Goal: Information Seeking & Learning: Learn about a topic

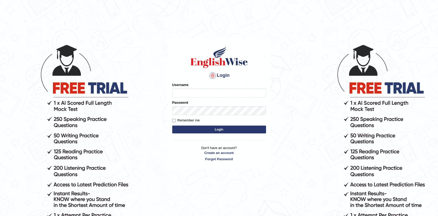
type input "Afreen11"
click at [224, 129] on button "Login" at bounding box center [219, 129] width 94 height 8
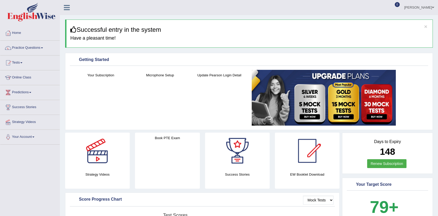
click at [34, 48] on link "Practice Questions" at bounding box center [29, 47] width 59 height 13
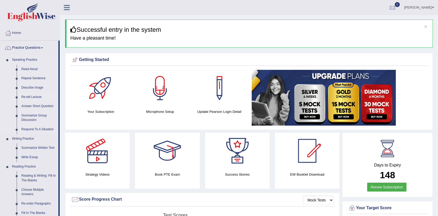
click at [31, 94] on link "Re-tell Lecture" at bounding box center [38, 96] width 39 height 9
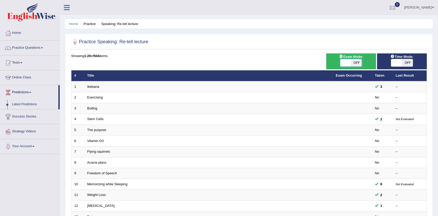
click at [346, 63] on span at bounding box center [345, 62] width 11 height 7
checkbox input "true"
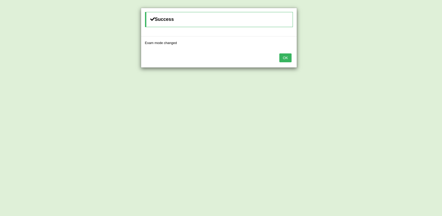
click at [291, 59] on button "OK" at bounding box center [285, 57] width 12 height 9
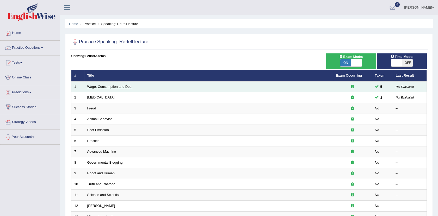
click at [98, 85] on link "Wage, Consumption and Debt" at bounding box center [109, 87] width 45 height 4
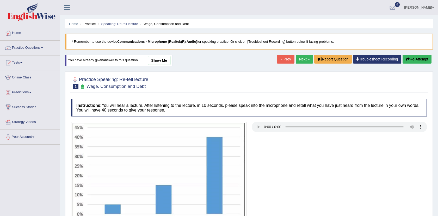
click at [159, 59] on link "show me" at bounding box center [159, 60] width 23 height 9
click at [162, 60] on div "Home Practice Speaking: Re-tell lecture Wage, Consumption and Debt * Remember t…" at bounding box center [249, 130] width 378 height 260
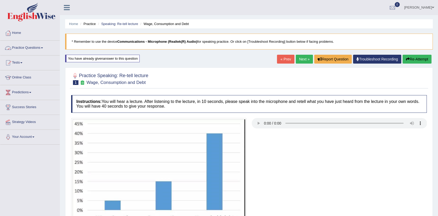
click at [27, 48] on link "Practice Questions" at bounding box center [29, 47] width 59 height 13
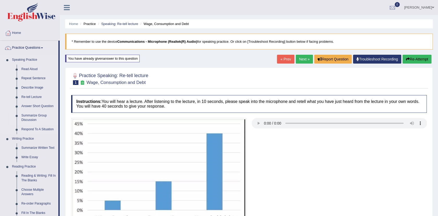
click at [31, 114] on link "Summarize Group Discussion" at bounding box center [38, 118] width 39 height 14
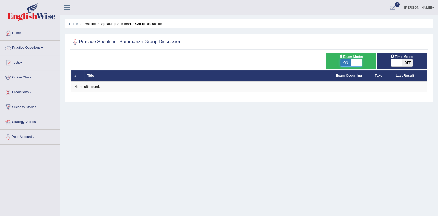
click at [352, 61] on span at bounding box center [356, 62] width 11 height 7
checkbox input "false"
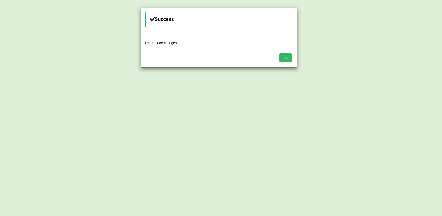
click at [287, 61] on button "OK" at bounding box center [285, 57] width 12 height 9
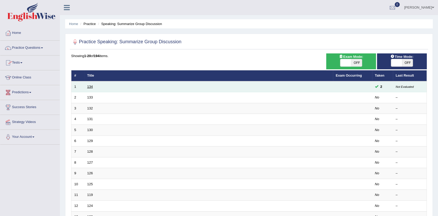
click at [89, 86] on link "134" at bounding box center [90, 87] width 6 height 4
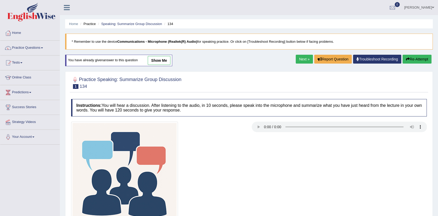
click at [161, 58] on link "show me" at bounding box center [159, 60] width 23 height 9
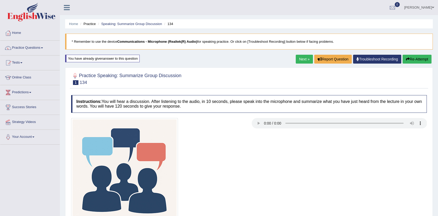
click at [336, 180] on div at bounding box center [248, 171] width 361 height 107
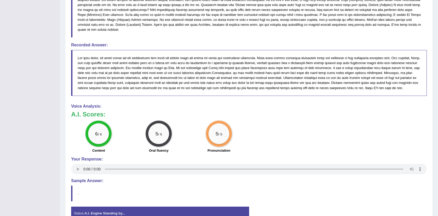
scroll to position [262, 0]
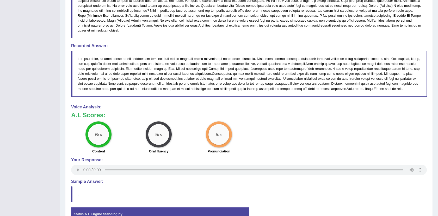
click at [79, 55] on blockquote at bounding box center [248, 74] width 355 height 46
drag, startPoint x: 79, startPoint y: 55, endPoint x: 251, endPoint y: 62, distance: 171.7
click at [251, 62] on blockquote at bounding box center [248, 74] width 355 height 46
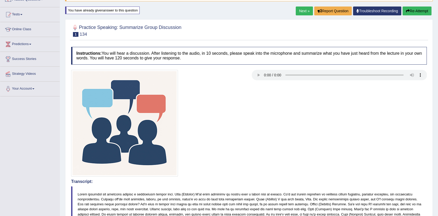
scroll to position [0, 0]
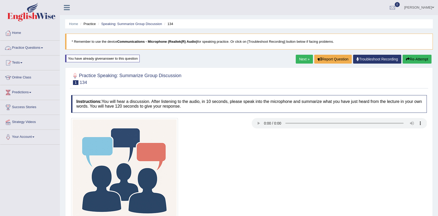
click at [40, 46] on link "Practice Questions" at bounding box center [29, 47] width 59 height 13
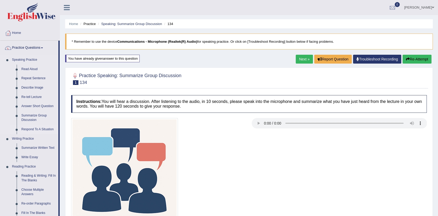
click at [48, 127] on link "Respond To A Situation" at bounding box center [38, 129] width 39 height 9
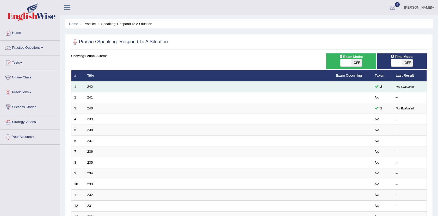
click at [90, 89] on td "242" at bounding box center [208, 86] width 248 height 11
click at [90, 88] on link "242" at bounding box center [90, 87] width 6 height 4
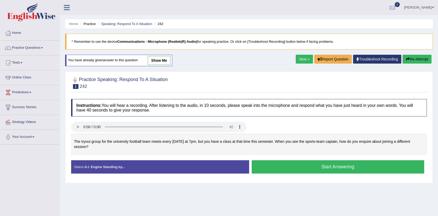
click at [158, 59] on link "show me" at bounding box center [159, 60] width 23 height 9
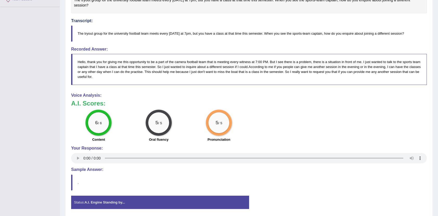
scroll to position [140, 0]
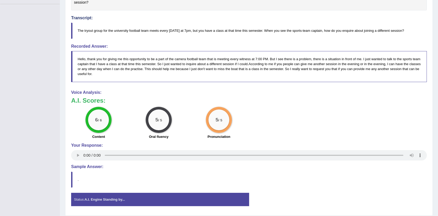
drag, startPoint x: 79, startPoint y: 58, endPoint x: 102, endPoint y: 68, distance: 25.4
click at [102, 68] on blockquote "Hello, thank you for giving me this opportunity to be a part of the camera foot…" at bounding box center [248, 66] width 355 height 31
